Goal: Task Accomplishment & Management: Complete application form

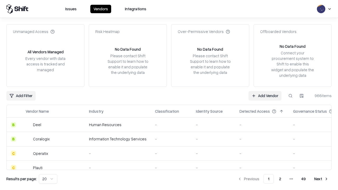
click at [265, 95] on link "Add Vendor" at bounding box center [264, 95] width 33 height 9
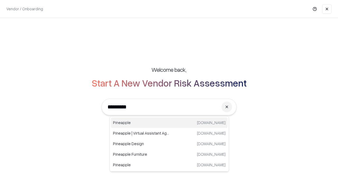
click at [169, 123] on div "Pineapple [DOMAIN_NAME]" at bounding box center [169, 122] width 117 height 11
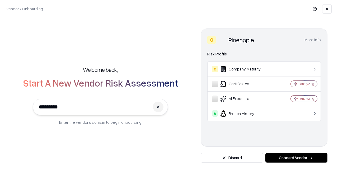
type input "*********"
click at [296, 158] on button "Onboard Vendor" at bounding box center [296, 157] width 62 height 9
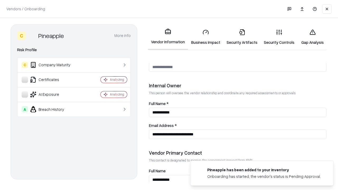
scroll to position [273, 0]
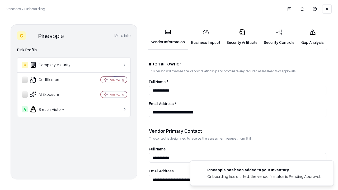
click at [205, 37] on link "Business Impact" at bounding box center [205, 37] width 35 height 25
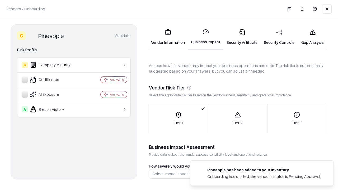
click at [242, 37] on link "Security Artifacts" at bounding box center [241, 37] width 37 height 25
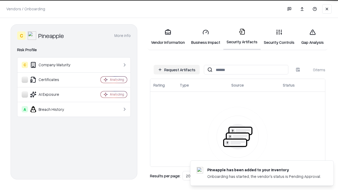
click at [176, 70] on button "Request Artifacts" at bounding box center [177, 69] width 46 height 9
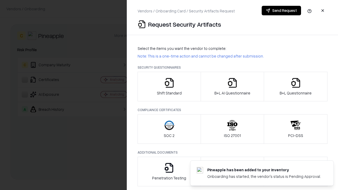
click at [169, 87] on icon "button" at bounding box center [169, 83] width 11 height 11
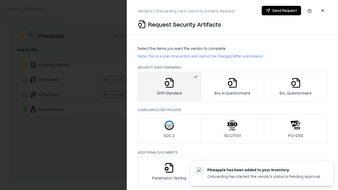
click at [281, 11] on button "Send Request" at bounding box center [280, 10] width 39 height 9
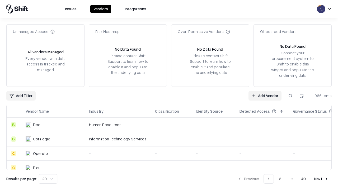
click at [290, 95] on button at bounding box center [289, 95] width 9 height 9
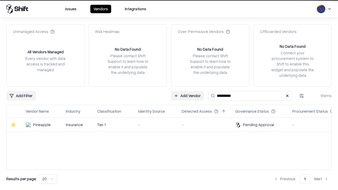
type input "*********"
click at [172, 125] on div "-" at bounding box center [155, 125] width 35 height 6
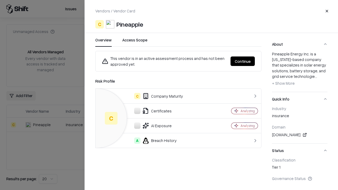
click at [242, 61] on button "Continue" at bounding box center [242, 60] width 24 height 9
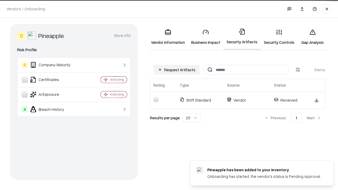
click at [279, 37] on link "Security Controls" at bounding box center [278, 37] width 37 height 25
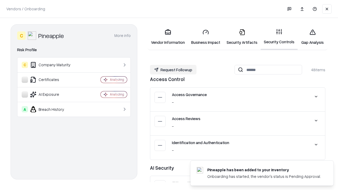
click at [173, 70] on button "Request Followup" at bounding box center [173, 69] width 46 height 9
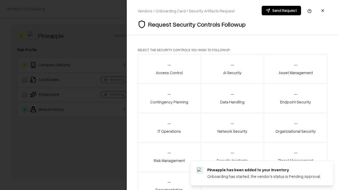
click at [169, 69] on div "Access Control" at bounding box center [169, 69] width 27 height 13
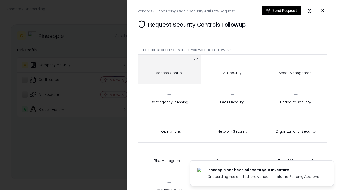
click at [281, 11] on button "Send Request" at bounding box center [280, 10] width 39 height 9
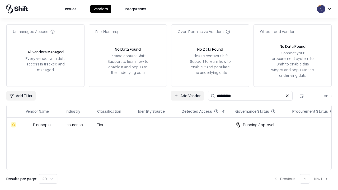
type input "*********"
click at [172, 125] on div "-" at bounding box center [155, 125] width 35 height 6
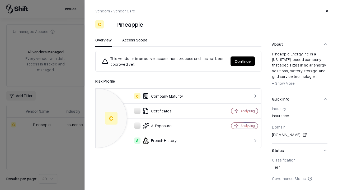
click at [242, 61] on button "Continue" at bounding box center [242, 60] width 24 height 9
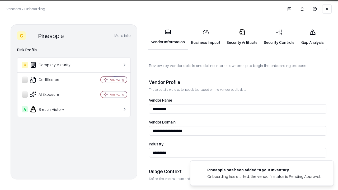
click at [312, 37] on link "Gap Analysis" at bounding box center [312, 37] width 30 height 25
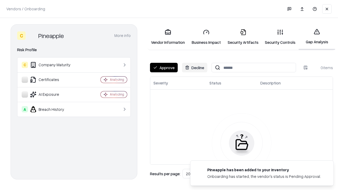
click at [164, 68] on button "Approve" at bounding box center [164, 67] width 28 height 9
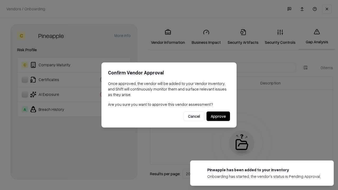
click at [218, 116] on button "Approve" at bounding box center [217, 116] width 23 height 9
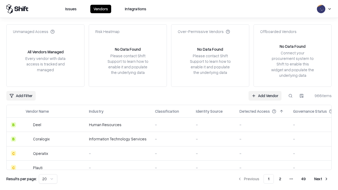
type input "*********"
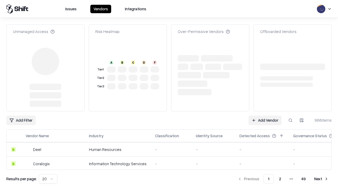
click at [265, 116] on link "Add Vendor" at bounding box center [264, 120] width 33 height 9
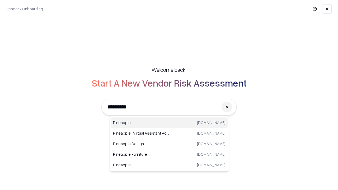
click at [169, 123] on div "Pineapple [DOMAIN_NAME]" at bounding box center [169, 122] width 117 height 11
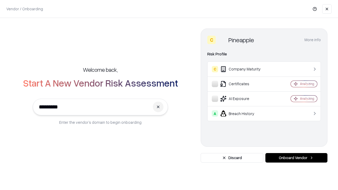
type input "*********"
click at [296, 158] on button "Onboard Vendor" at bounding box center [296, 157] width 62 height 9
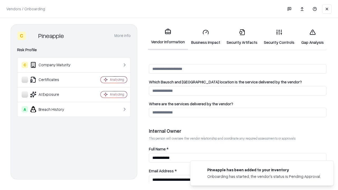
scroll to position [273, 0]
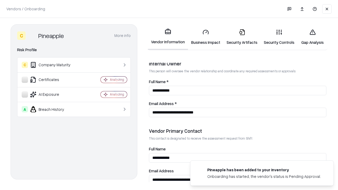
click at [312, 37] on link "Gap Analysis" at bounding box center [312, 37] width 30 height 25
